Goal: Communication & Community: Answer question/provide support

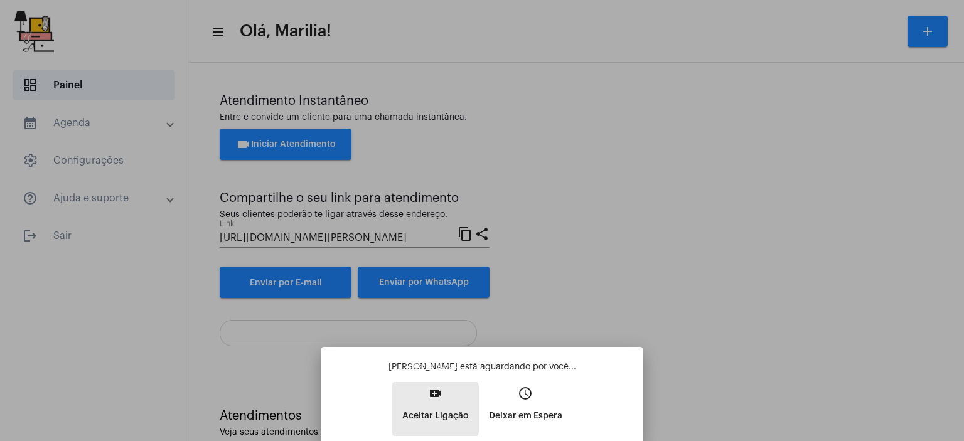
click at [417, 409] on p "Aceitar Ligação" at bounding box center [435, 416] width 66 height 23
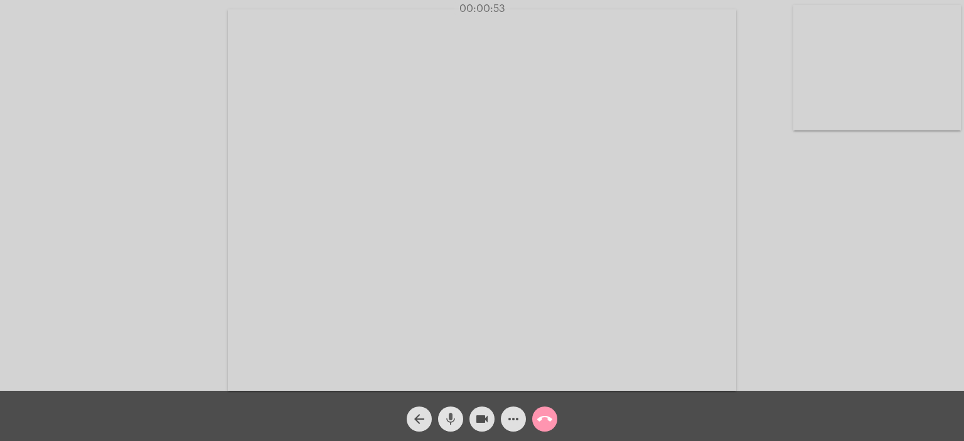
click at [459, 418] on button "mic" at bounding box center [450, 419] width 25 height 25
click at [459, 418] on button "mic_off" at bounding box center [450, 419] width 25 height 25
click at [459, 418] on button "mic" at bounding box center [450, 419] width 25 height 25
click at [459, 418] on button "mic_off" at bounding box center [450, 419] width 25 height 25
click at [459, 418] on button "mic" at bounding box center [450, 419] width 25 height 25
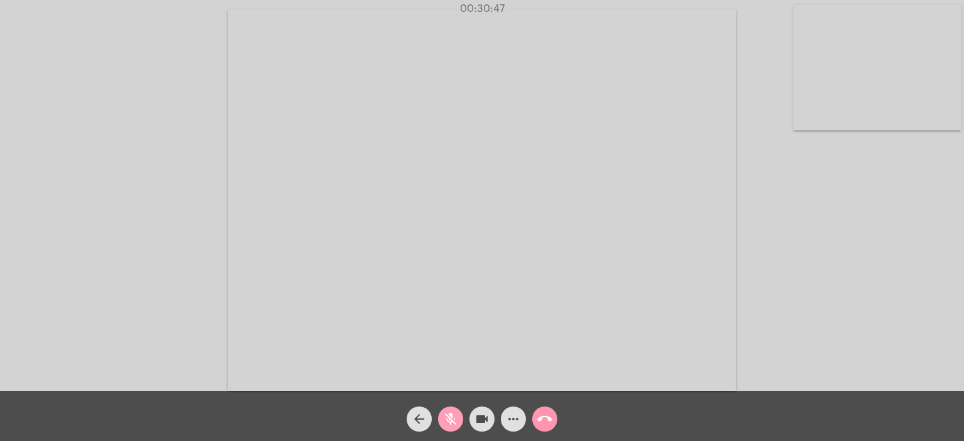
click at [459, 418] on button "mic_off" at bounding box center [450, 419] width 25 height 25
click at [459, 418] on button "mic" at bounding box center [450, 419] width 25 height 25
click at [459, 418] on button "mic_off" at bounding box center [450, 419] width 25 height 25
click at [538, 426] on mat-icon "call_end" at bounding box center [544, 419] width 15 height 15
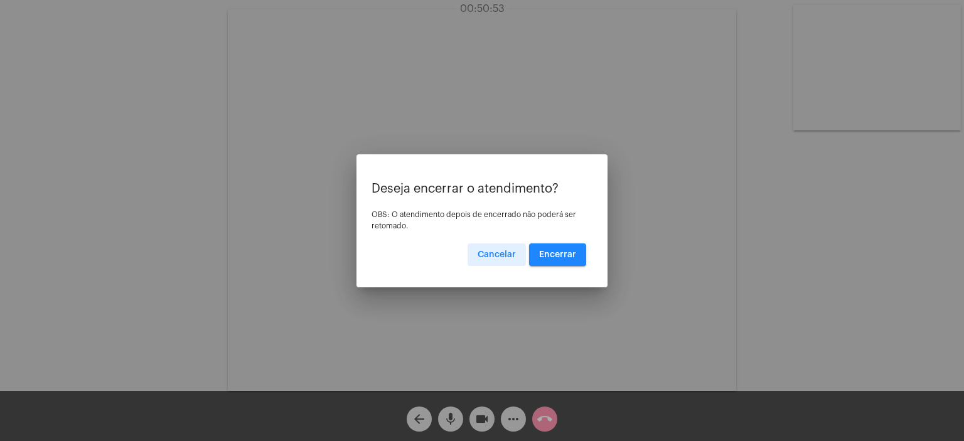
click at [558, 257] on span "Encerrar" at bounding box center [557, 254] width 37 height 9
